Goal: Navigation & Orientation: Find specific page/section

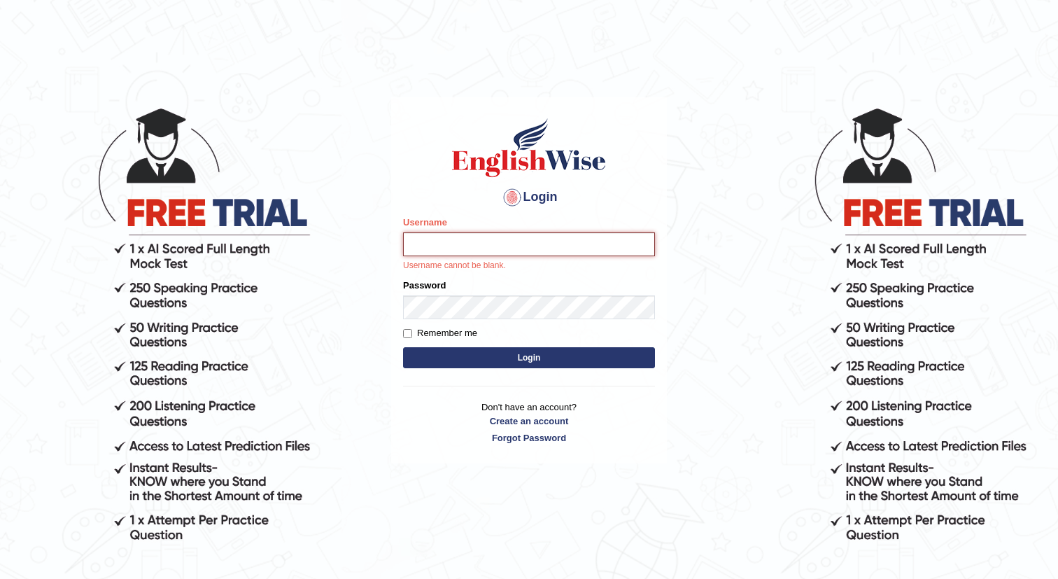
type input "chifum"
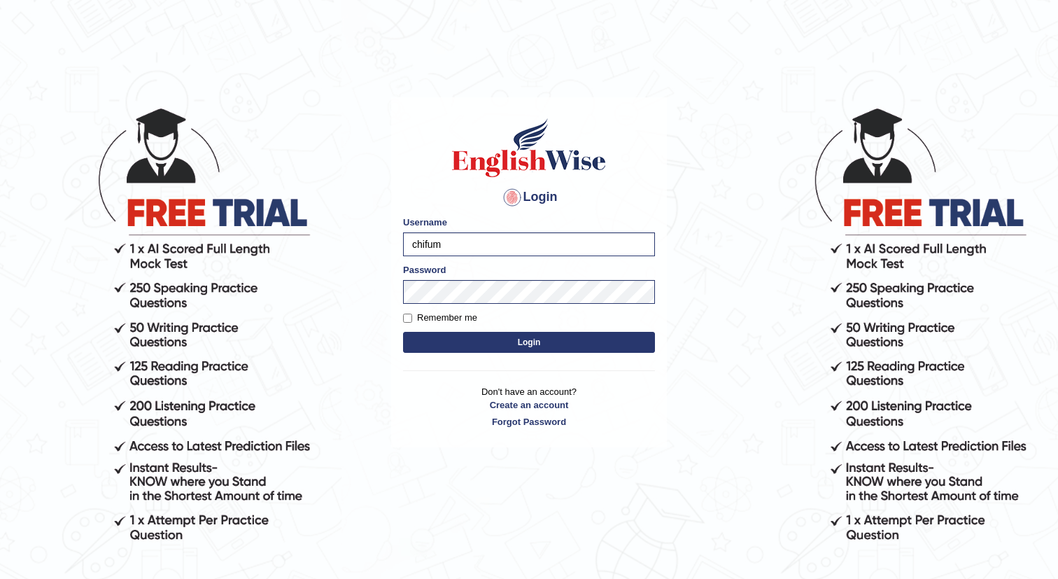
click at [539, 342] on button "Login" at bounding box center [529, 342] width 252 height 21
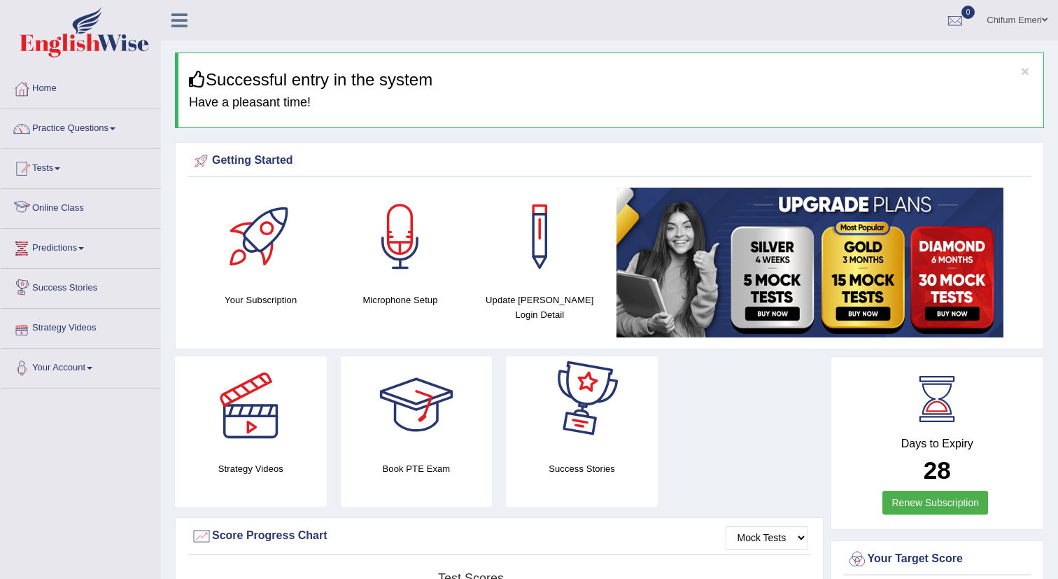
click at [69, 212] on link "Online Class" at bounding box center [81, 206] width 160 height 35
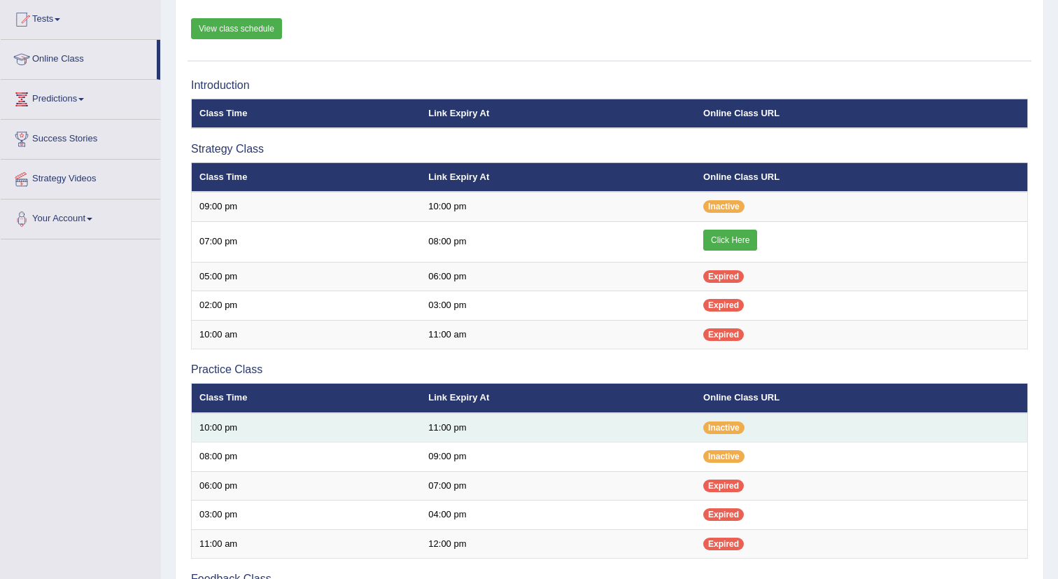
scroll to position [147, 0]
